Goal: Task Accomplishment & Management: Complete application form

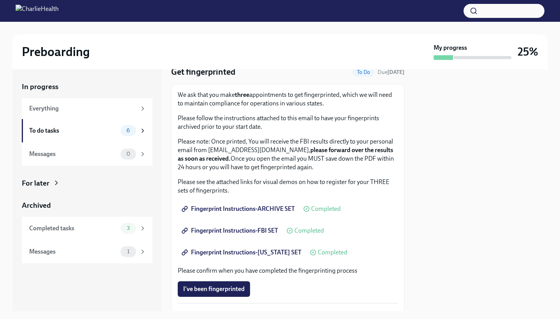
scroll to position [40, 0]
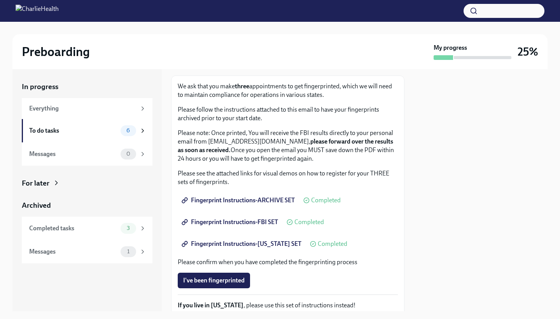
click at [241, 223] on span "Fingerprint Instructions-FBI SET" at bounding box center [230, 222] width 95 height 8
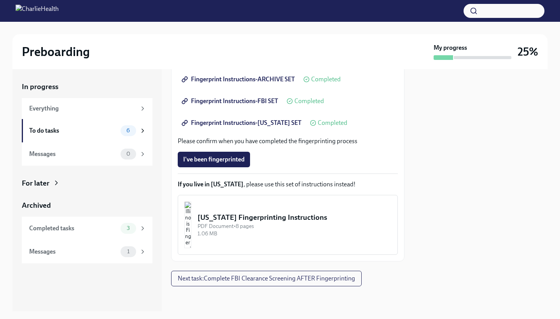
scroll to position [160, 0]
click at [84, 124] on div "To do tasks 6" at bounding box center [87, 130] width 131 height 23
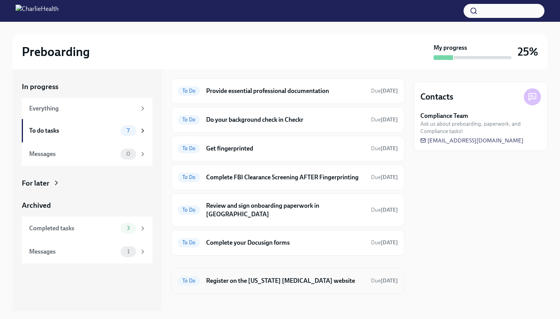
scroll to position [19, 0]
click at [316, 277] on h6 "Register on the [US_STATE] [MEDICAL_DATA] website" at bounding box center [285, 281] width 159 height 9
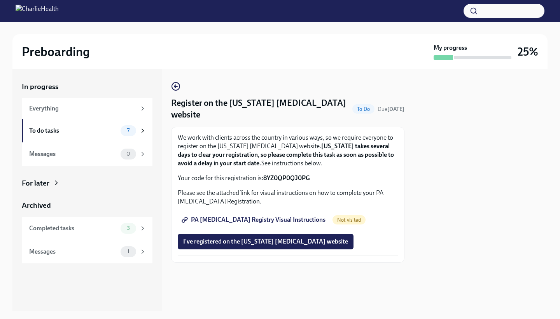
click at [271, 217] on span "PA [MEDICAL_DATA] Registry Visual Instructions" at bounding box center [254, 220] width 142 height 8
click at [285, 178] on strong "8YZ0QP0QJ0PG" at bounding box center [286, 177] width 47 height 7
copy strong "8YZ0QP0QJ0PG"
click at [286, 220] on span "PA [MEDICAL_DATA] Registry Visual Instructions" at bounding box center [254, 220] width 142 height 8
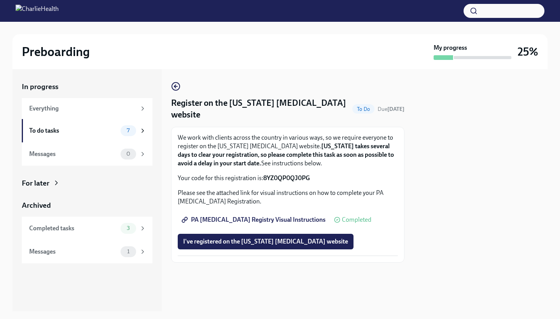
click at [285, 176] on strong "8YZ0QP0QJ0PG" at bounding box center [286, 177] width 47 height 7
click at [291, 174] on p "Your code for this registration is: 8YZ0QP0QJ0PG" at bounding box center [288, 178] width 220 height 9
click at [292, 174] on strong "8YZ0QP0QJ0PG" at bounding box center [286, 177] width 47 height 7
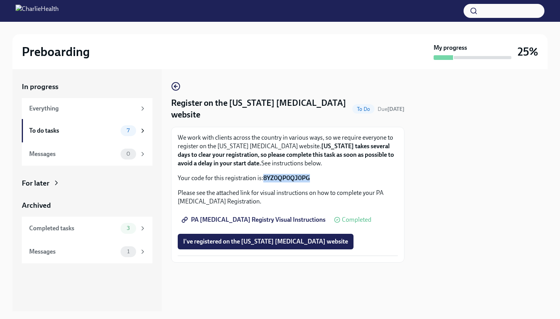
copy strong "8YZ0QP0QJ0PG"
click at [103, 131] on div "To do tasks" at bounding box center [73, 130] width 88 height 9
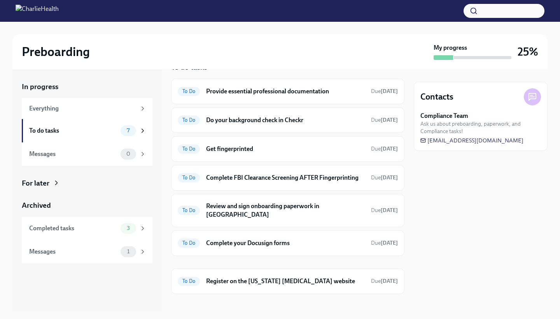
scroll to position [19, 0]
click at [94, 233] on div "Completed tasks 3" at bounding box center [87, 227] width 131 height 23
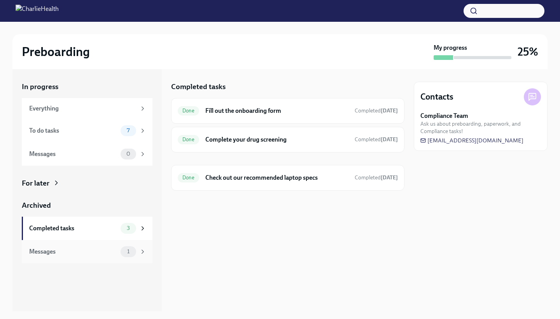
click at [90, 248] on div "Messages" at bounding box center [73, 251] width 88 height 9
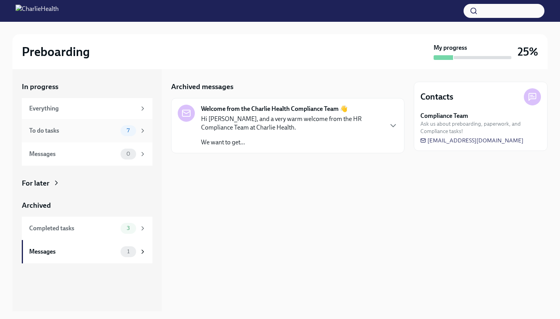
click at [89, 127] on div "To do tasks" at bounding box center [73, 130] width 88 height 9
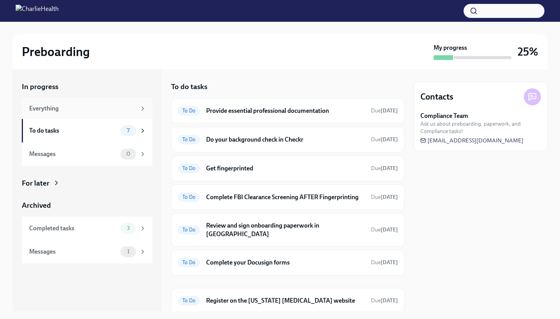
click at [123, 104] on div "Everything" at bounding box center [82, 108] width 107 height 9
click at [108, 127] on div "To do tasks" at bounding box center [73, 130] width 88 height 9
click at [257, 142] on h6 "Do your background check in Checkr" at bounding box center [285, 139] width 159 height 9
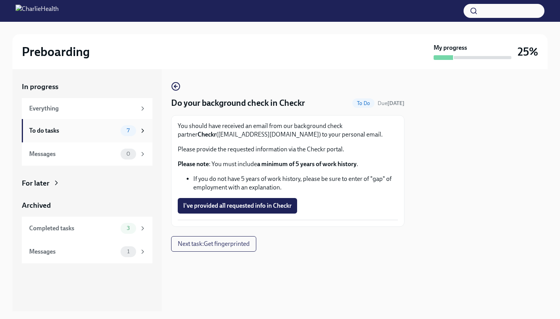
click at [102, 134] on div "To do tasks 7" at bounding box center [87, 130] width 117 height 11
